Goal: Task Accomplishment & Management: Use online tool/utility

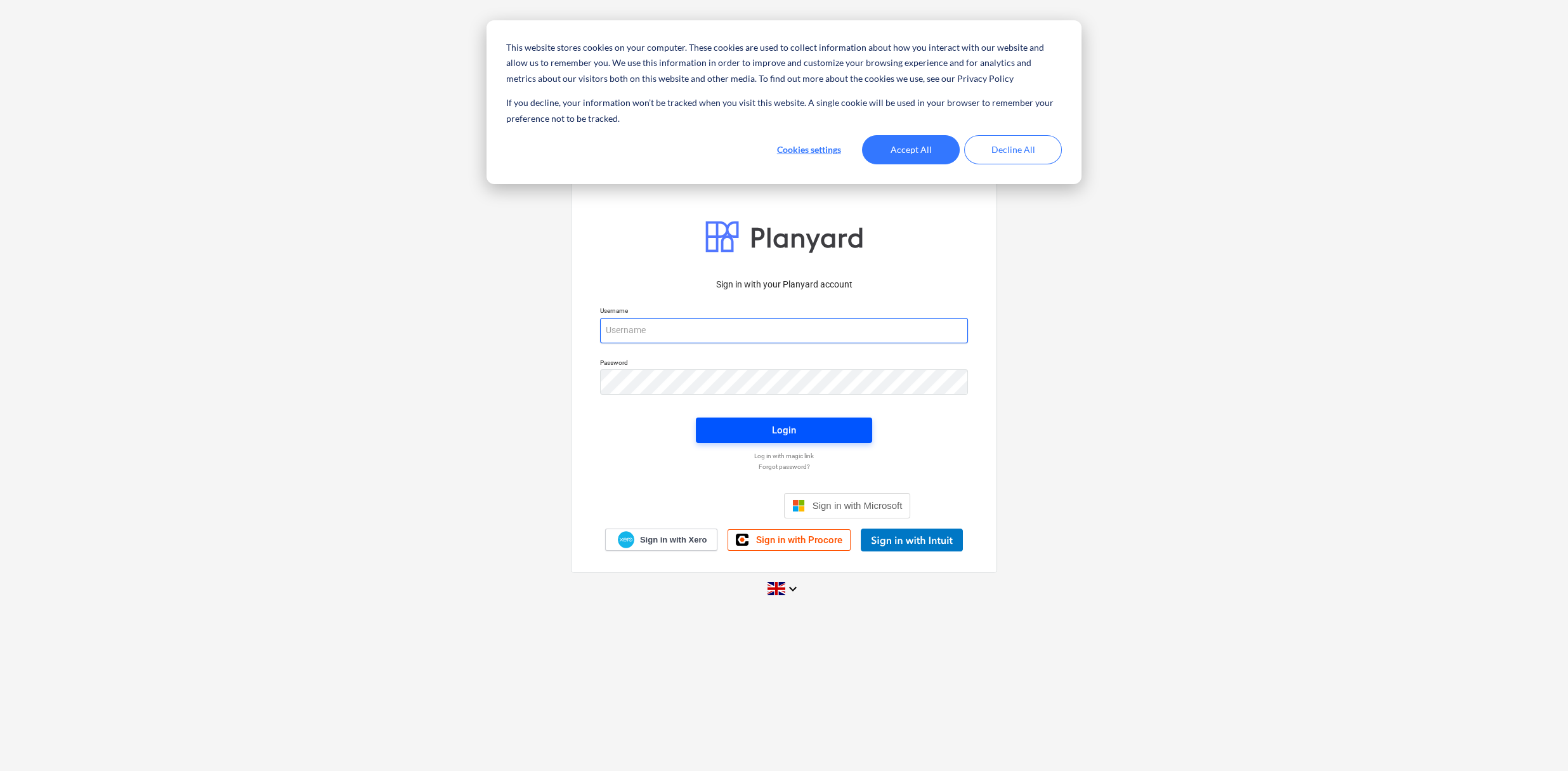
type input "[PERSON_NAME][EMAIL_ADDRESS][DOMAIN_NAME]"
click at [808, 435] on span "Login" at bounding box center [784, 430] width 146 height 17
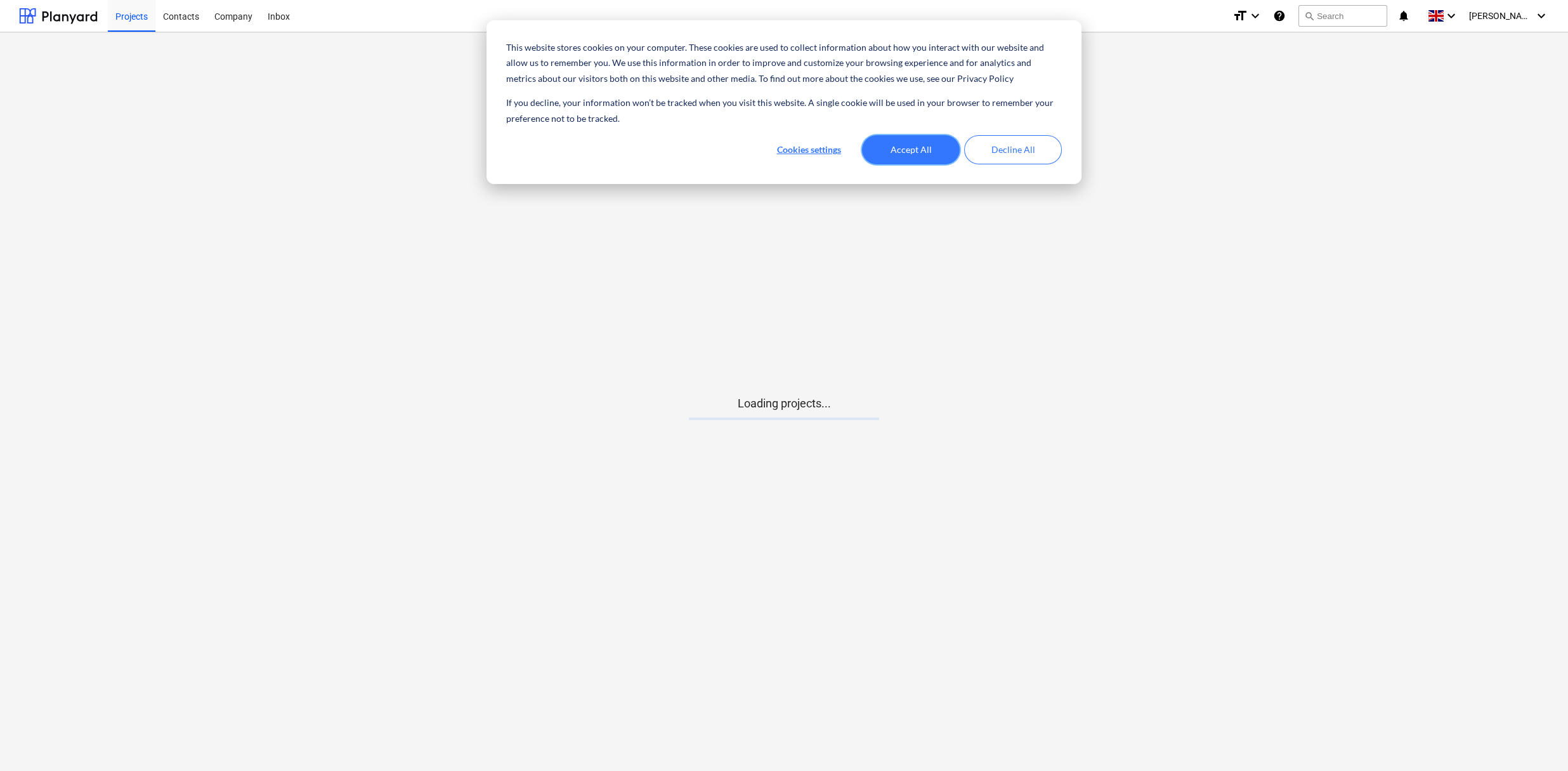
click at [928, 146] on button "Accept All" at bounding box center [911, 149] width 97 height 29
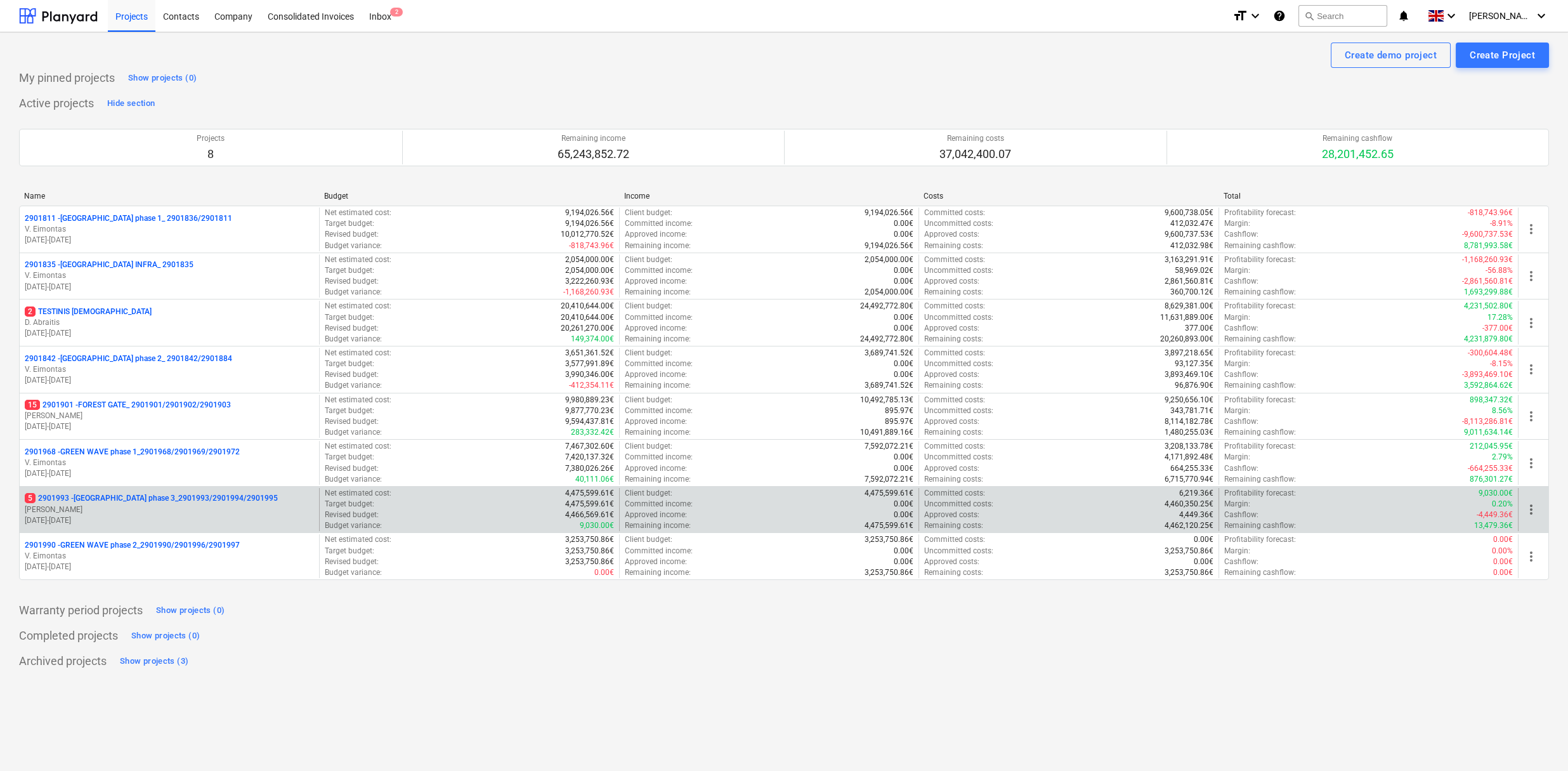
click at [181, 499] on p "5 2901993 - [GEOGRAPHIC_DATA] phase 3_2901993/2901994/2901995" at bounding box center [151, 498] width 253 height 11
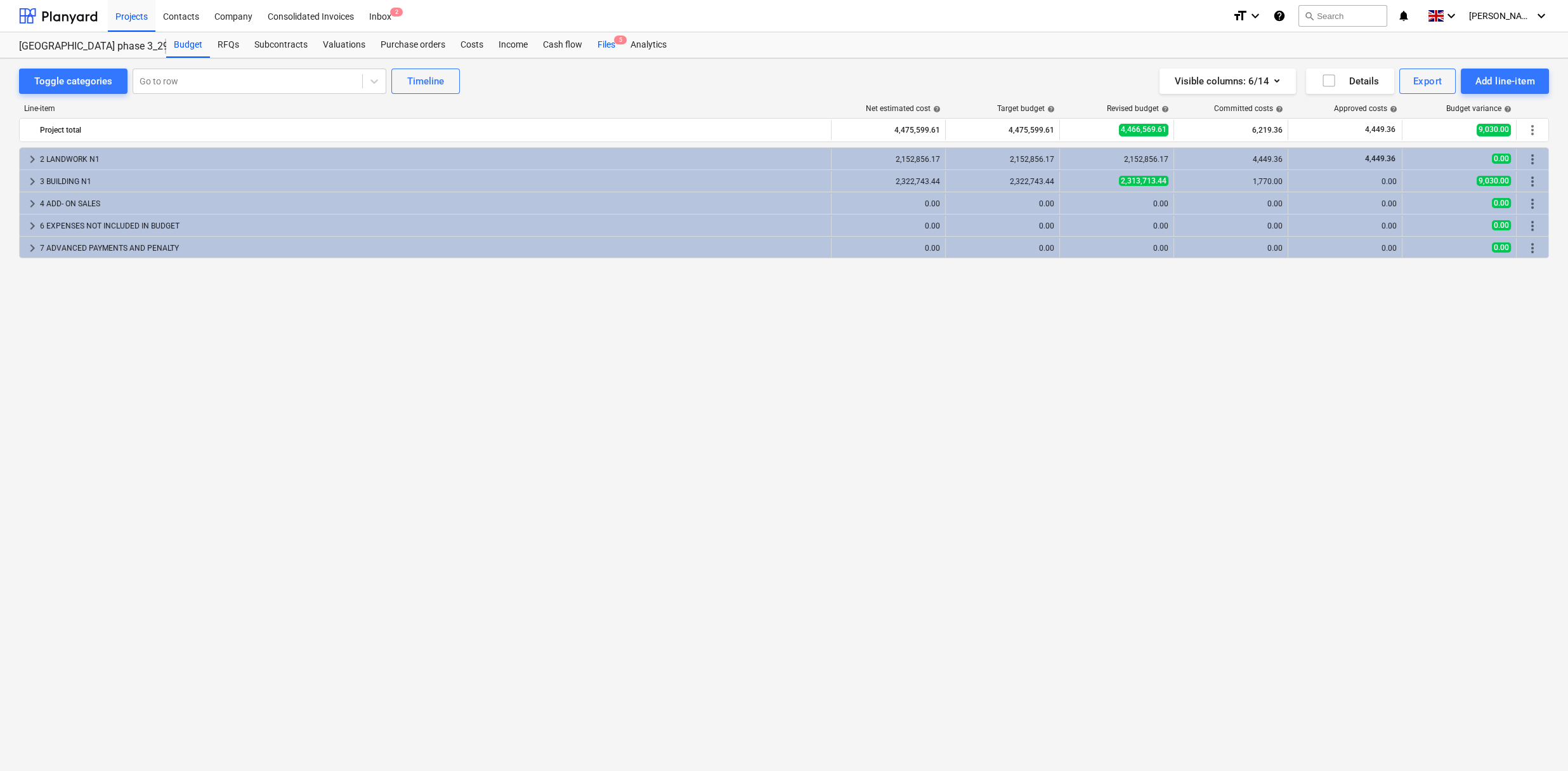
click at [611, 37] on div "Files 5" at bounding box center [606, 44] width 33 height 25
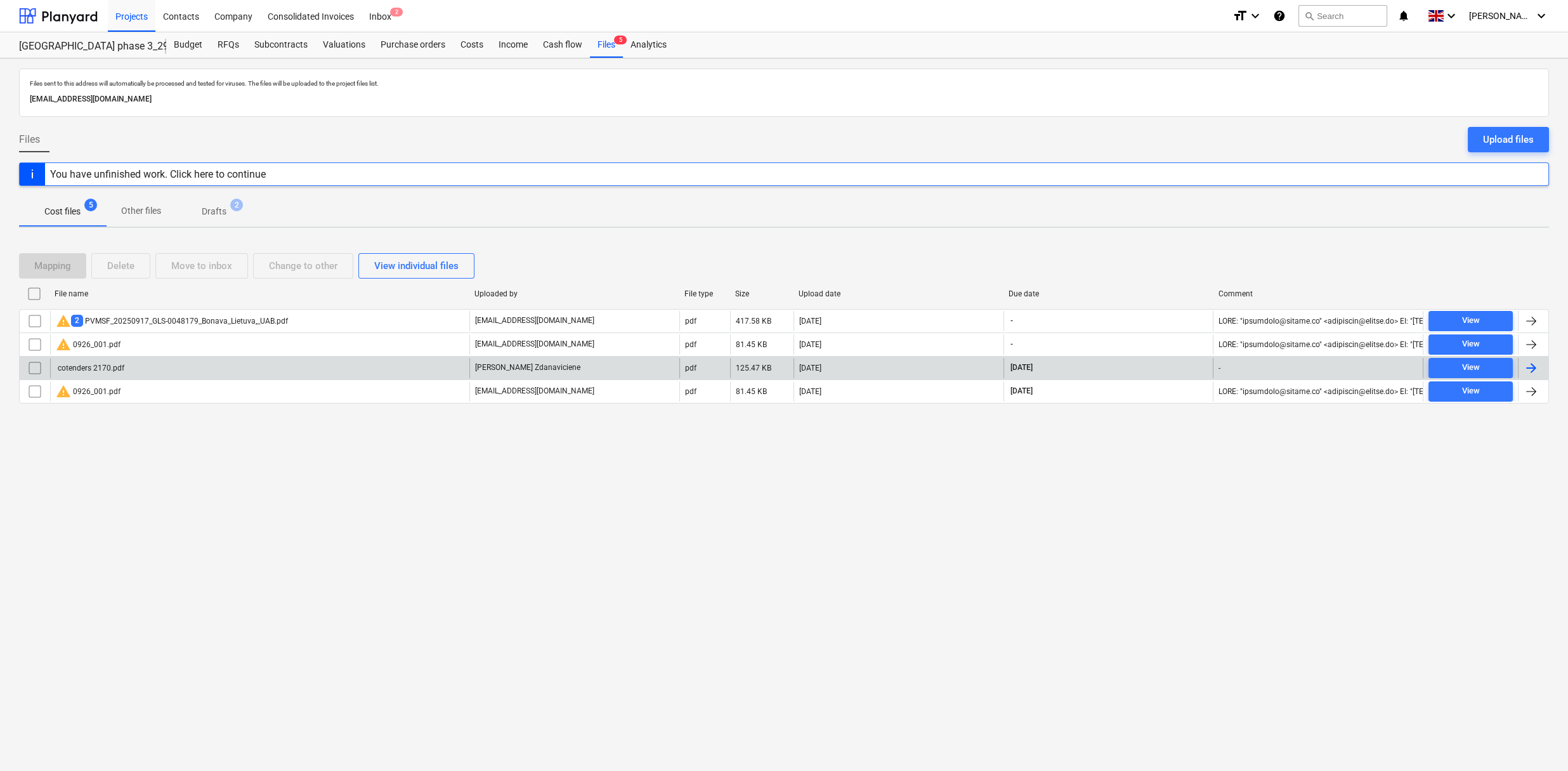
click at [104, 371] on div "cotenders 2170.pdf" at bounding box center [90, 368] width 69 height 9
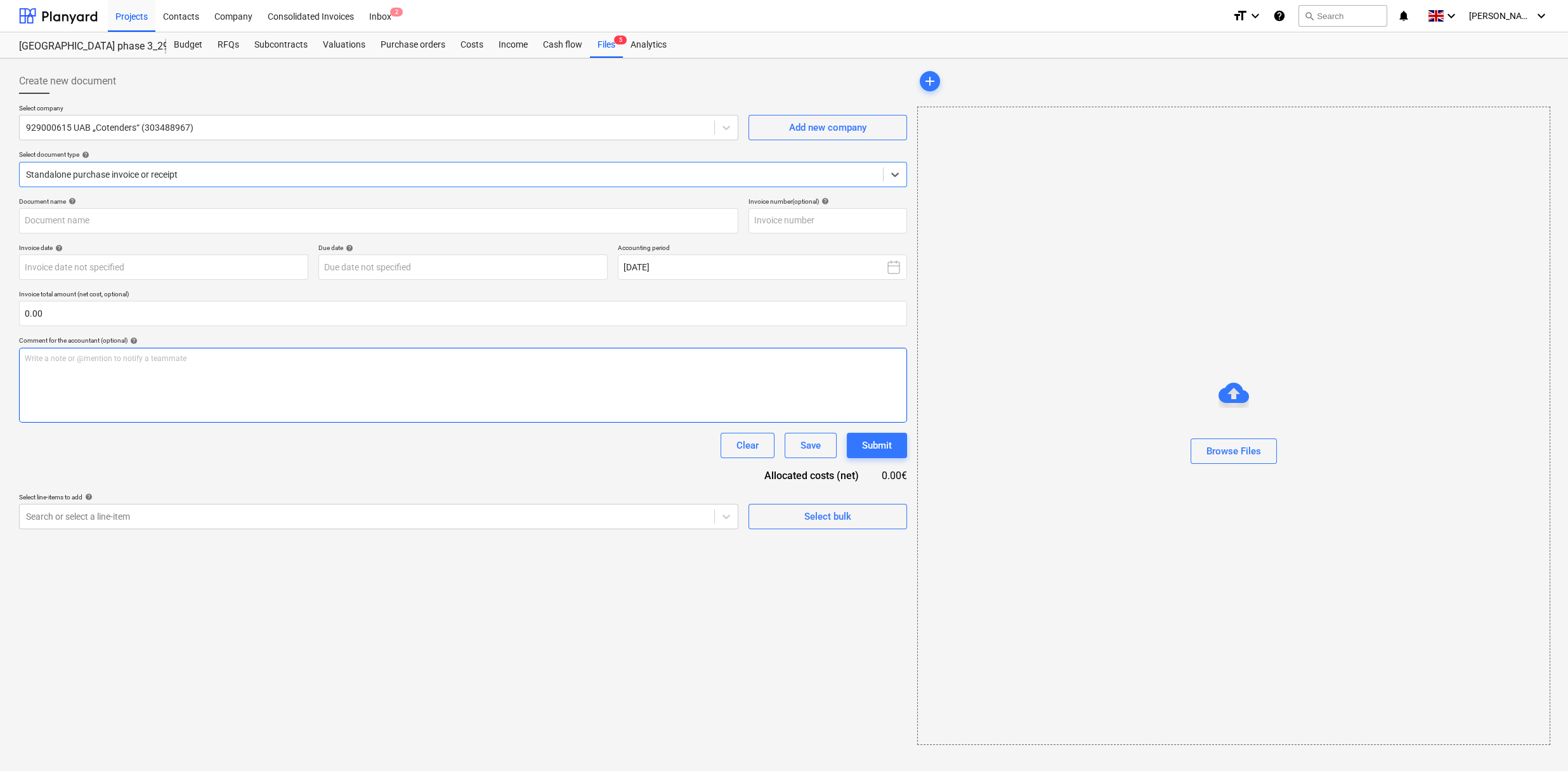
type input "DCFC80-0012"
type input "[DATE]"
